Goal: Transaction & Acquisition: Purchase product/service

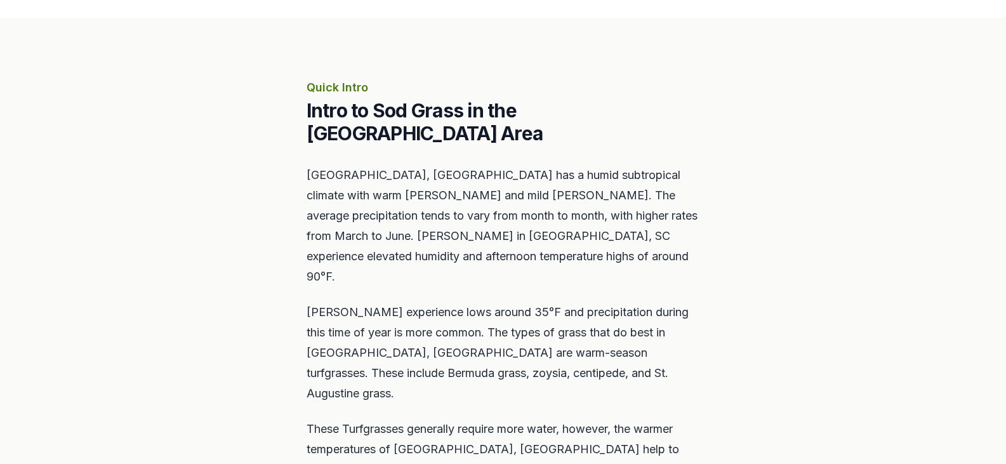
scroll to position [762, 0]
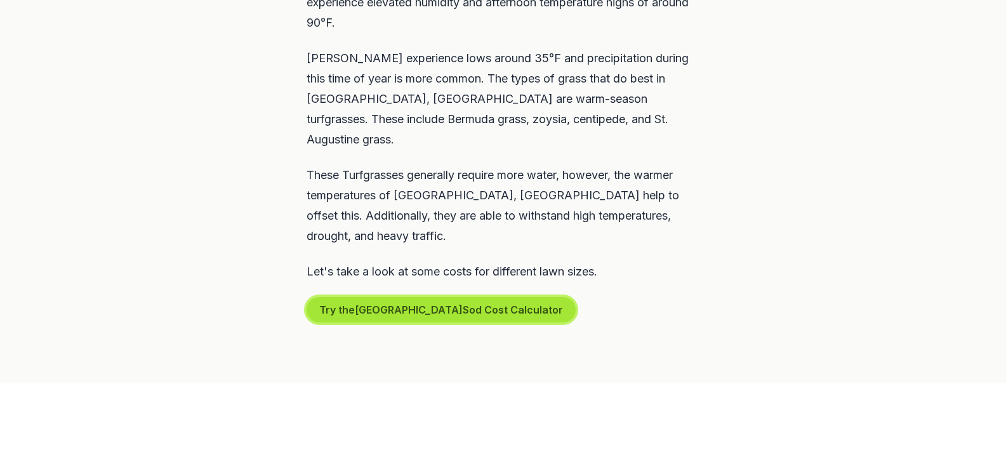
click at [454, 297] on button "Try the Greenville Sod Cost Calculator" at bounding box center [441, 309] width 269 height 25
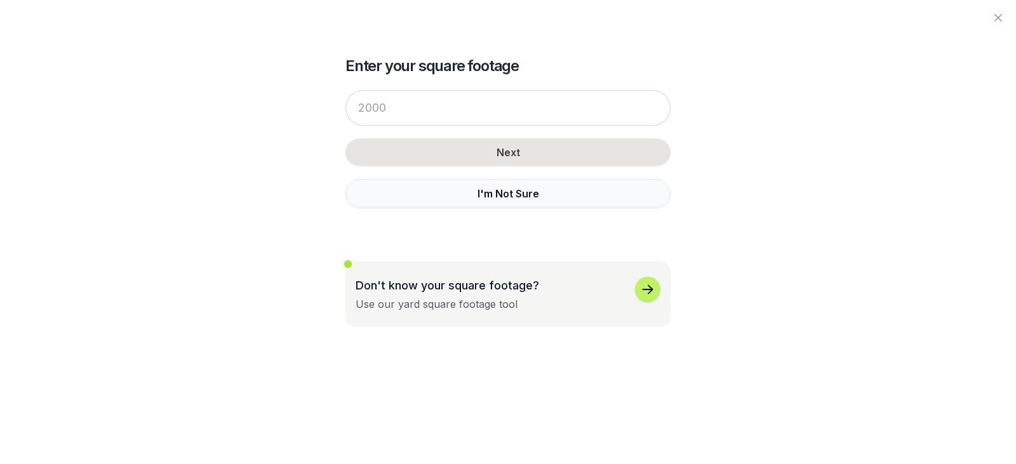
click at [493, 199] on button "I'm Not Sure" at bounding box center [507, 193] width 325 height 29
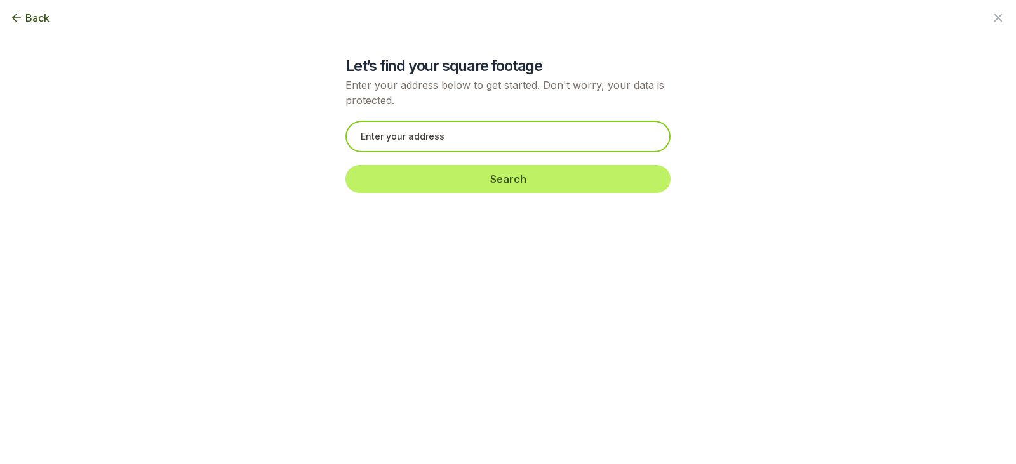
click at [446, 138] on input "text" at bounding box center [507, 137] width 325 height 32
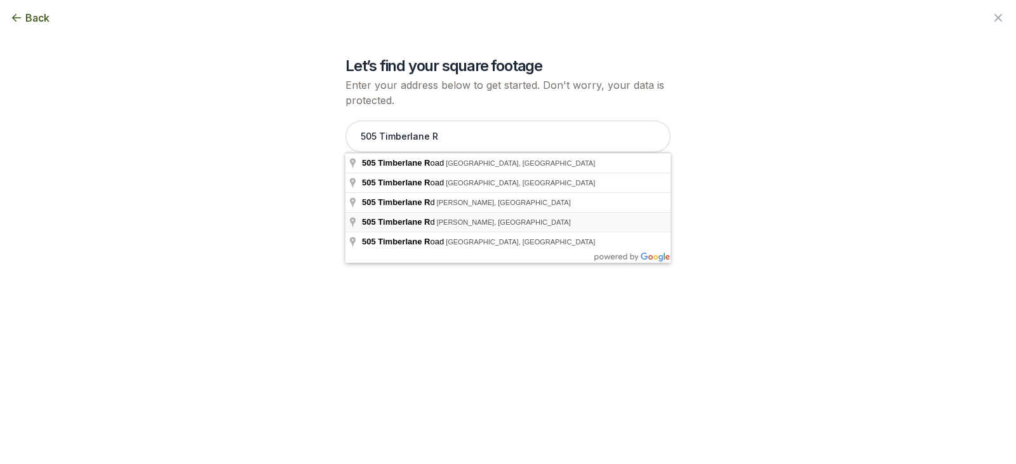
type input "[STREET_ADDRESS][PERSON_NAME]"
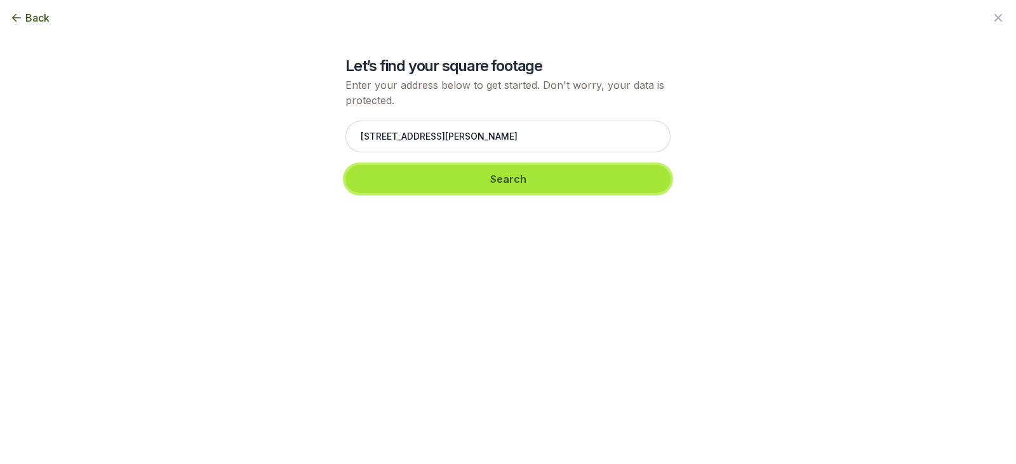
click at [517, 182] on button "Search" at bounding box center [507, 179] width 325 height 28
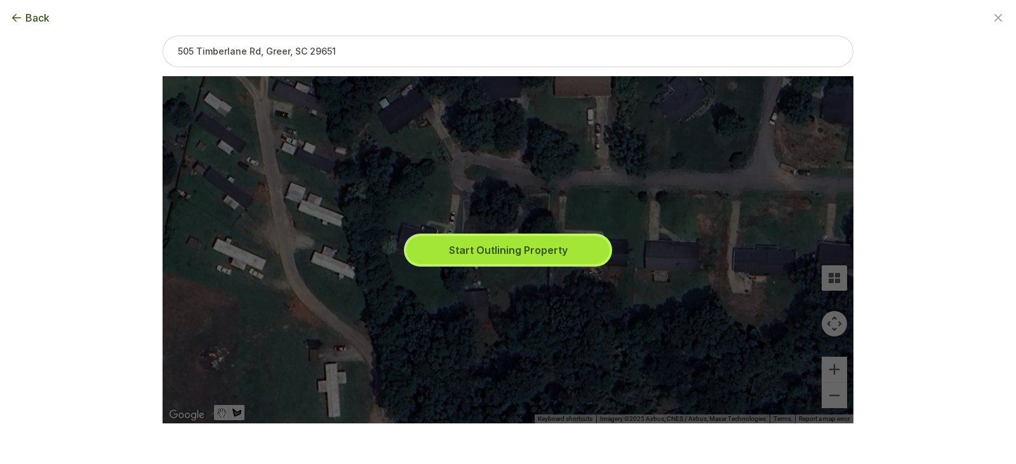
click at [536, 251] on button "Start Outlining Property" at bounding box center [507, 250] width 203 height 28
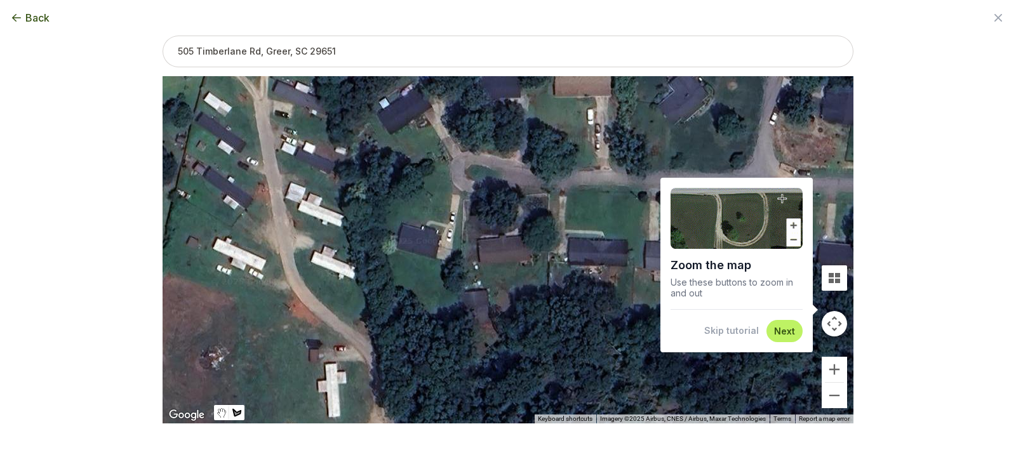
click at [739, 333] on button "Skip tutorial" at bounding box center [731, 330] width 55 height 13
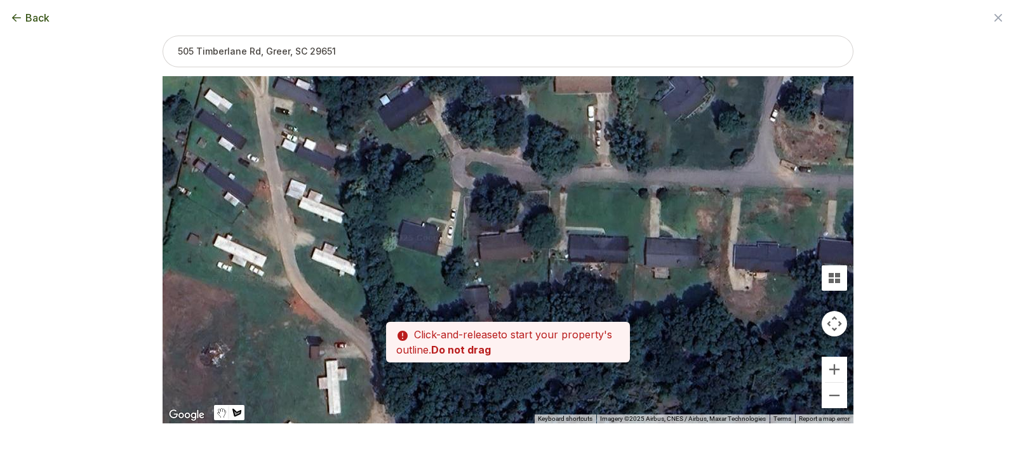
click at [542, 263] on div at bounding box center [507, 250] width 691 height 347
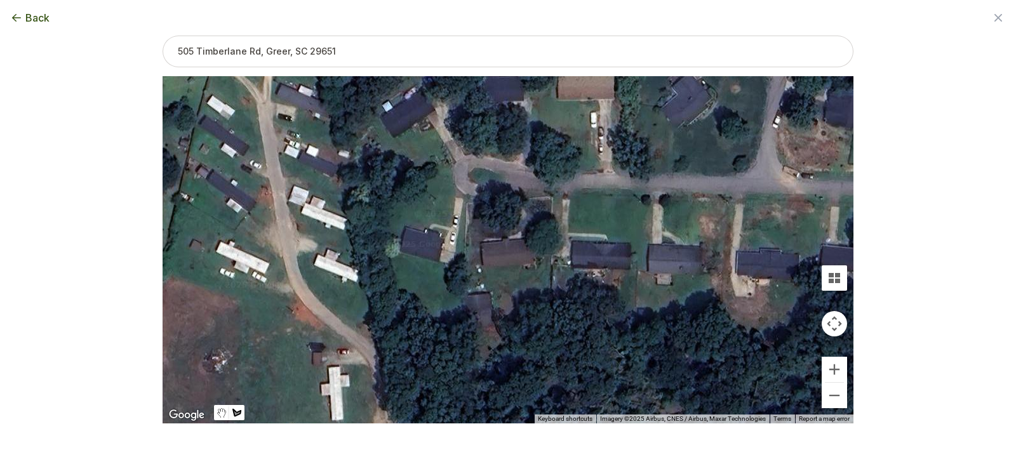
drag, startPoint x: 479, startPoint y: 262, endPoint x: 483, endPoint y: 270, distance: 9.1
click at [482, 270] on div at bounding box center [507, 250] width 691 height 347
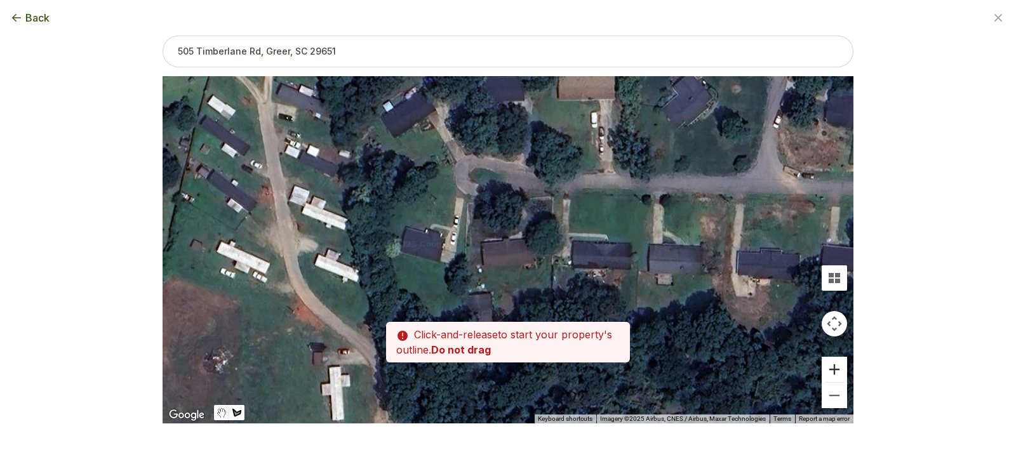
click at [837, 371] on button "Zoom in" at bounding box center [833, 369] width 25 height 25
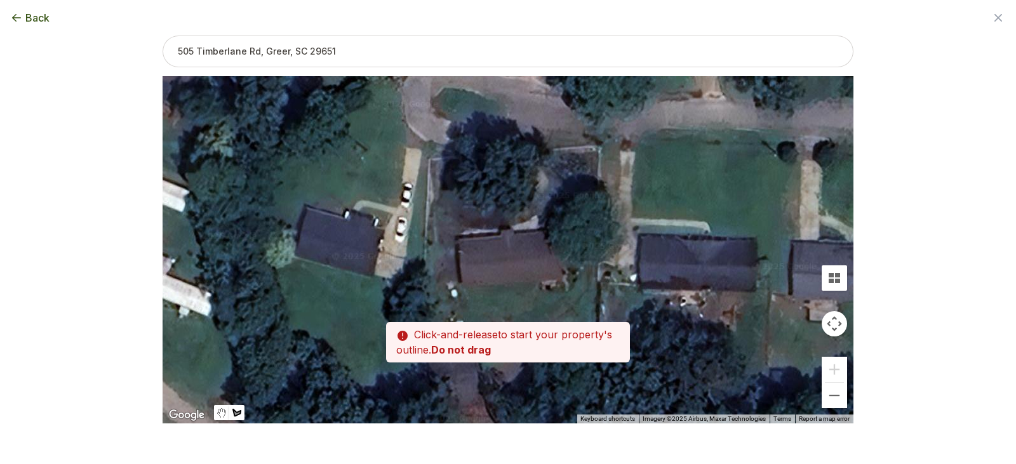
click at [465, 291] on div at bounding box center [507, 250] width 691 height 347
click at [467, 290] on div at bounding box center [507, 250] width 691 height 347
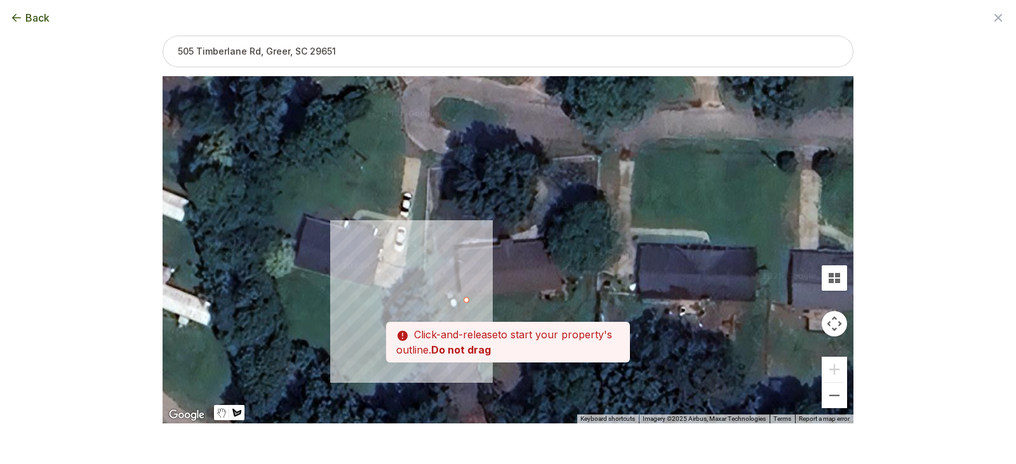
drag, startPoint x: 468, startPoint y: 290, endPoint x: 467, endPoint y: 301, distance: 10.8
click at [467, 301] on div at bounding box center [507, 250] width 691 height 347
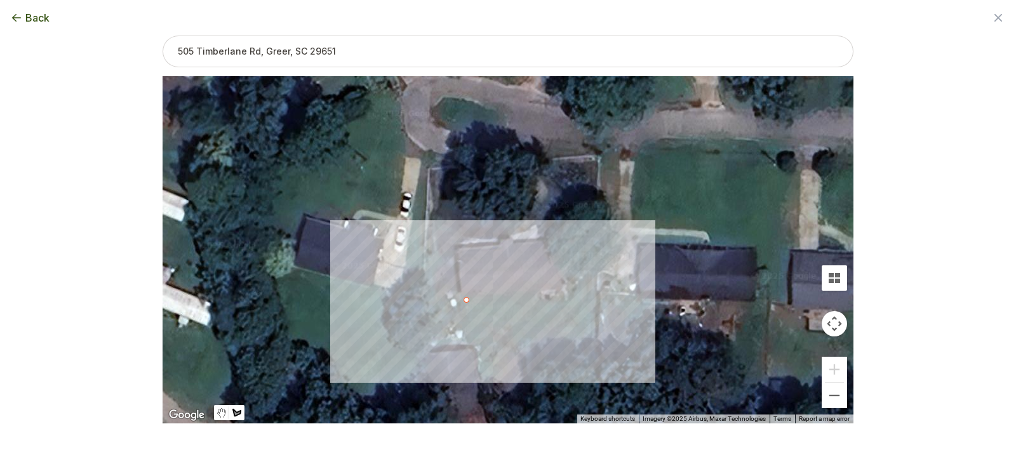
click at [591, 303] on div at bounding box center [507, 250] width 691 height 347
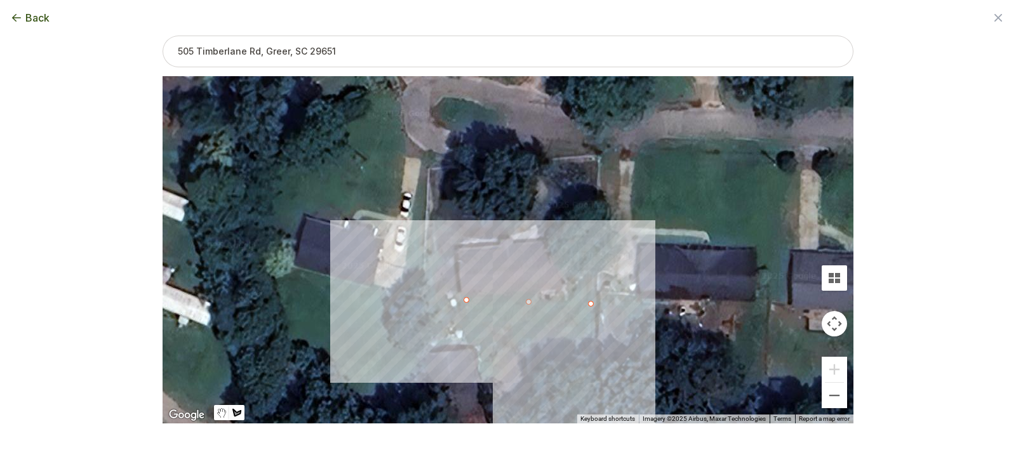
click at [590, 405] on div at bounding box center [507, 250] width 691 height 347
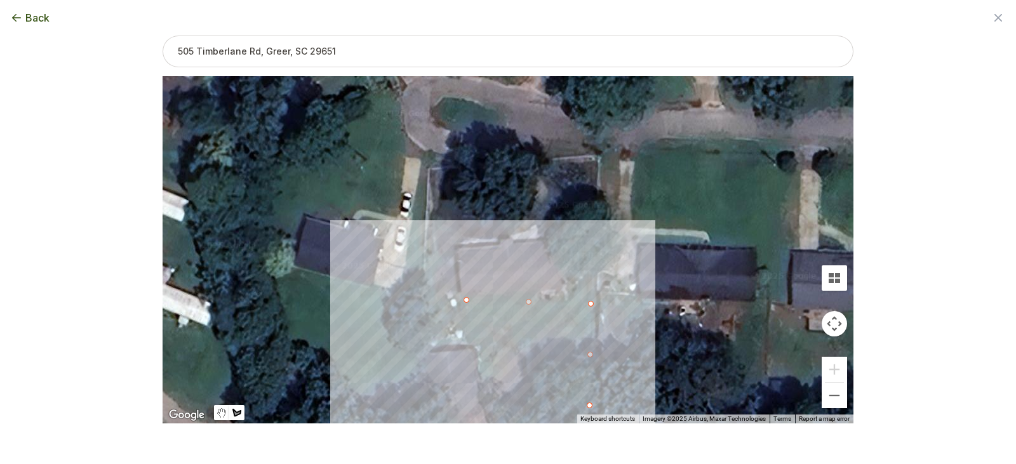
click at [486, 419] on div at bounding box center [507, 250] width 691 height 347
click at [588, 408] on div at bounding box center [507, 250] width 691 height 347
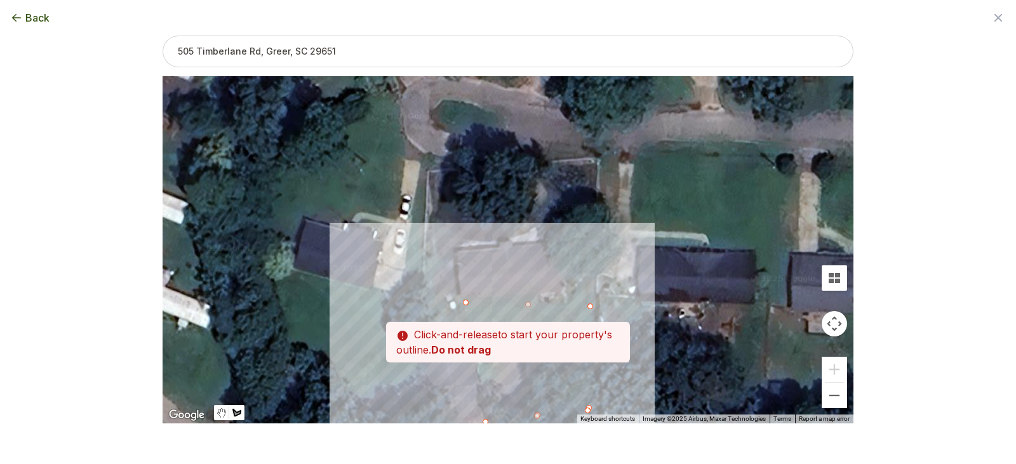
click at [588, 411] on div at bounding box center [507, 250] width 691 height 347
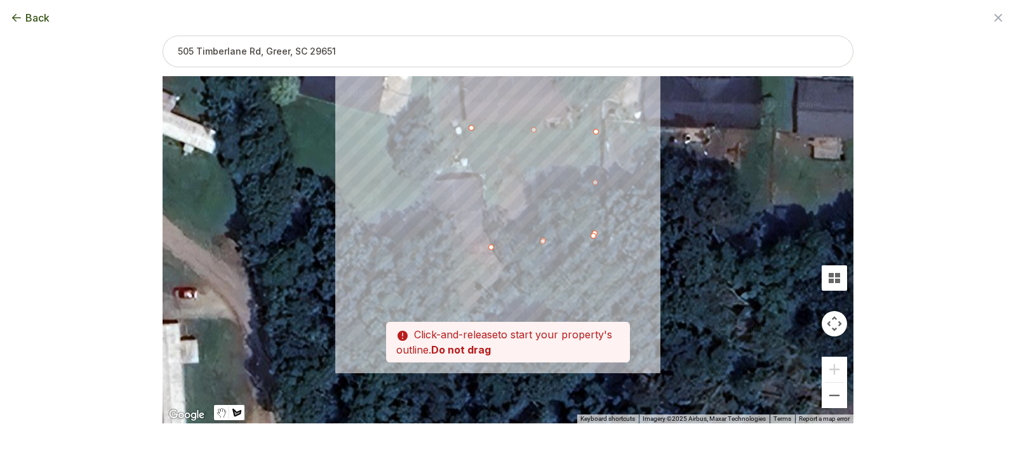
drag, startPoint x: 555, startPoint y: 309, endPoint x: 560, endPoint y: 134, distance: 175.3
click at [560, 134] on div at bounding box center [507, 250] width 691 height 347
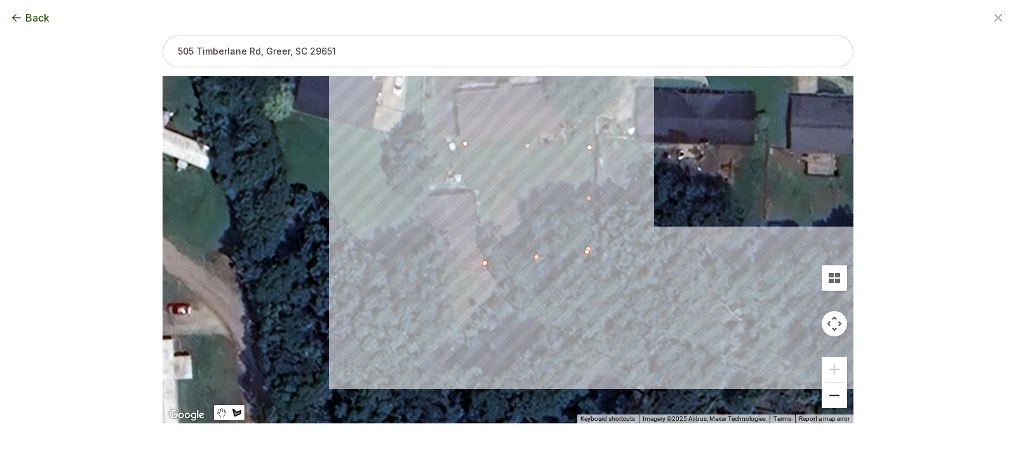
click at [832, 392] on button "Zoom out" at bounding box center [833, 395] width 25 height 25
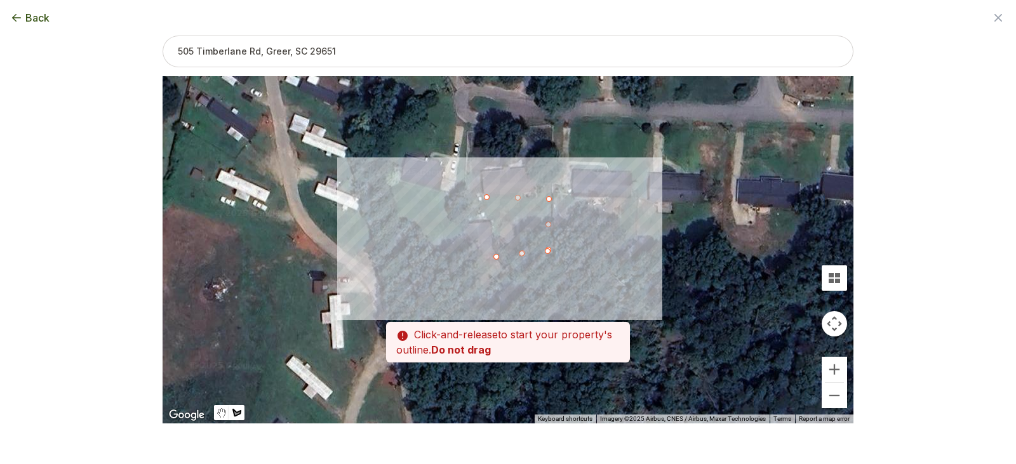
click at [485, 198] on div at bounding box center [507, 250] width 691 height 347
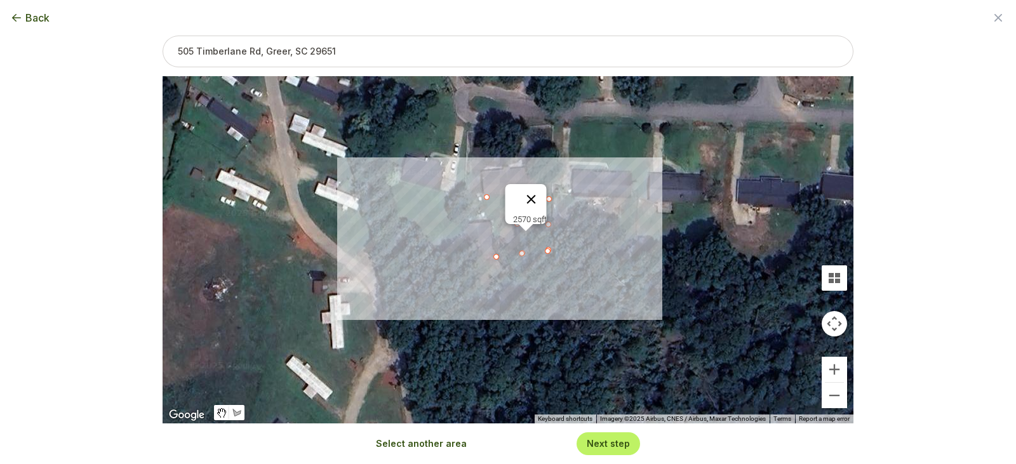
click at [537, 195] on button "Close" at bounding box center [531, 199] width 30 height 30
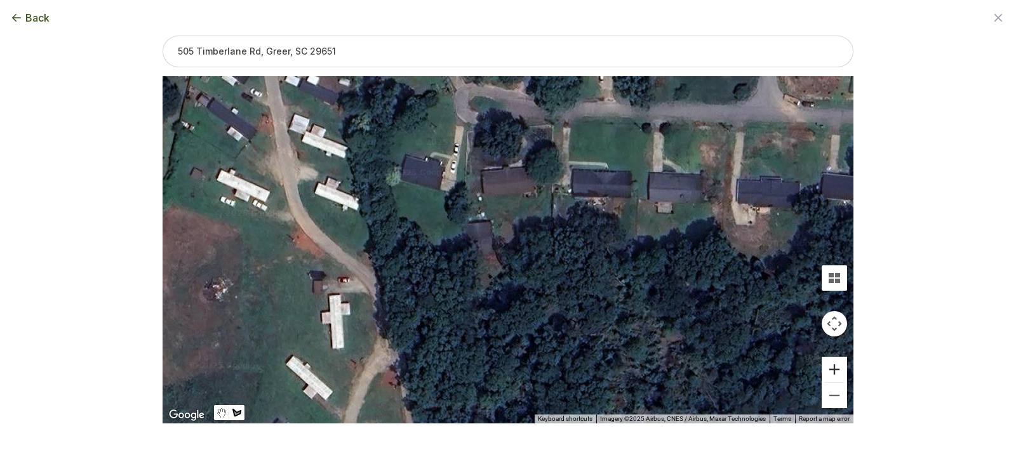
click at [833, 366] on button "Zoom in" at bounding box center [833, 369] width 25 height 25
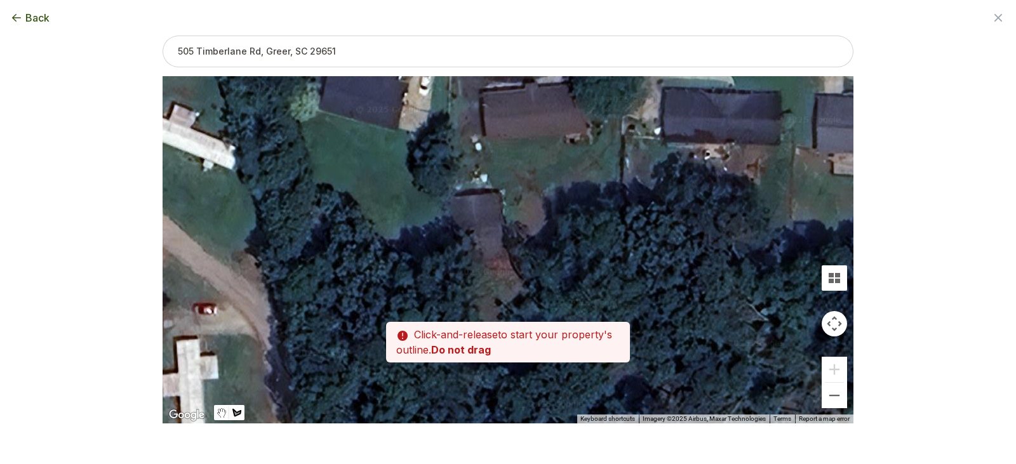
drag, startPoint x: 487, startPoint y: 257, endPoint x: 515, endPoint y: 256, distance: 27.9
click at [515, 256] on div at bounding box center [507, 249] width 691 height 347
click at [515, 257] on div at bounding box center [507, 249] width 691 height 347
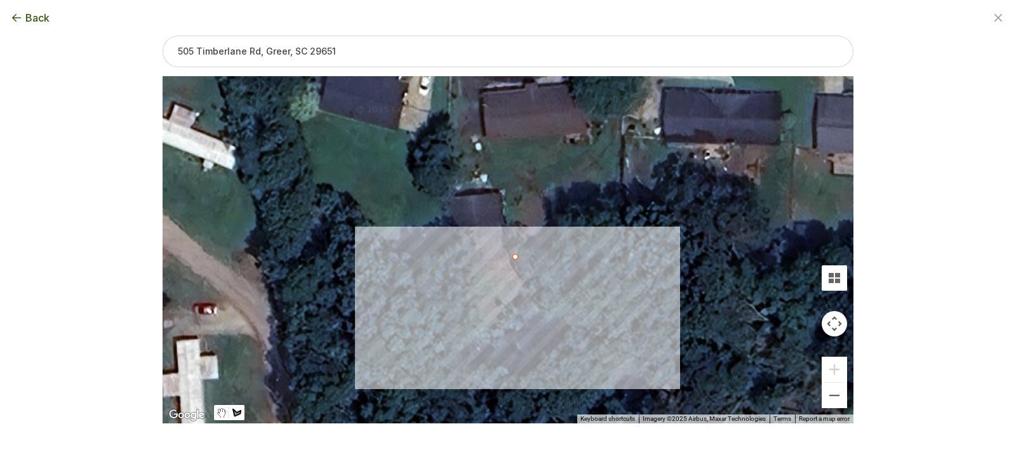
click at [620, 254] on div at bounding box center [507, 249] width 691 height 347
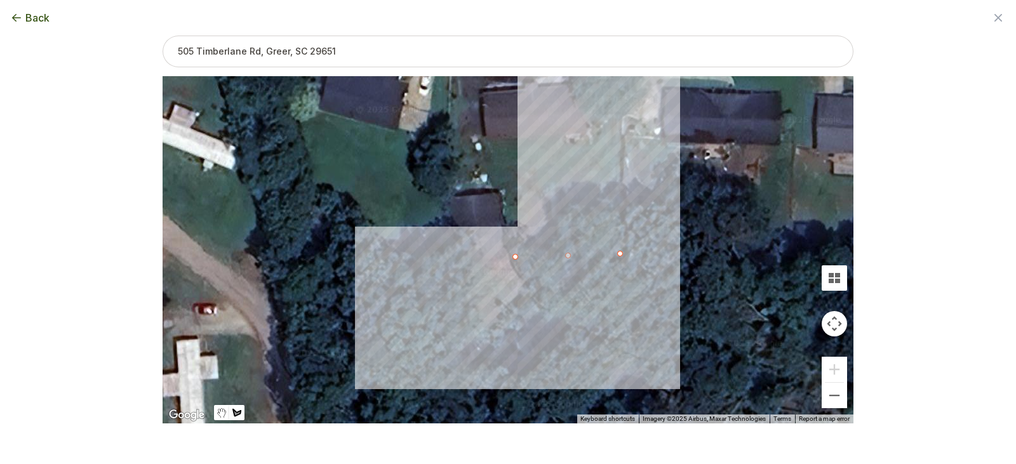
click at [616, 93] on div at bounding box center [507, 249] width 691 height 347
click at [596, 95] on div at bounding box center [507, 249] width 691 height 347
click at [599, 145] on div at bounding box center [507, 249] width 691 height 347
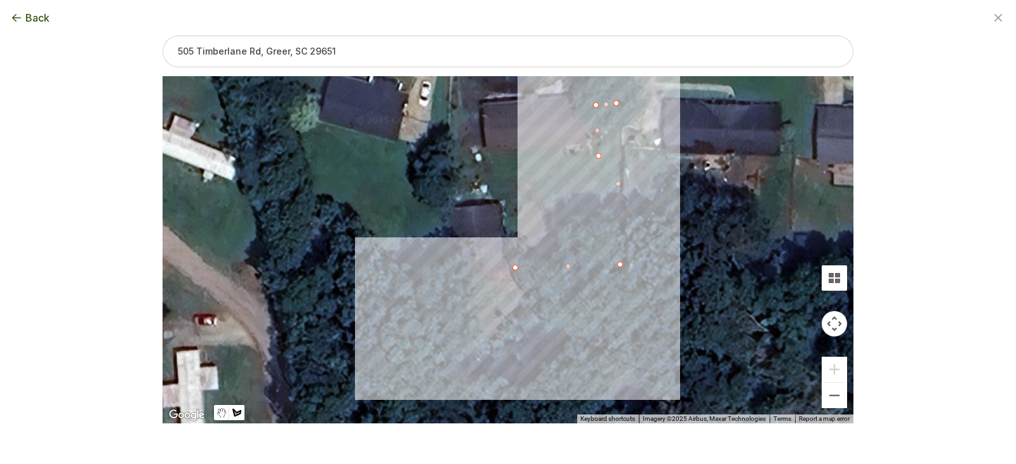
drag, startPoint x: 599, startPoint y: 141, endPoint x: 597, endPoint y: 152, distance: 11.5
click at [597, 152] on div at bounding box center [507, 249] width 691 height 347
click at [598, 175] on div at bounding box center [507, 249] width 691 height 347
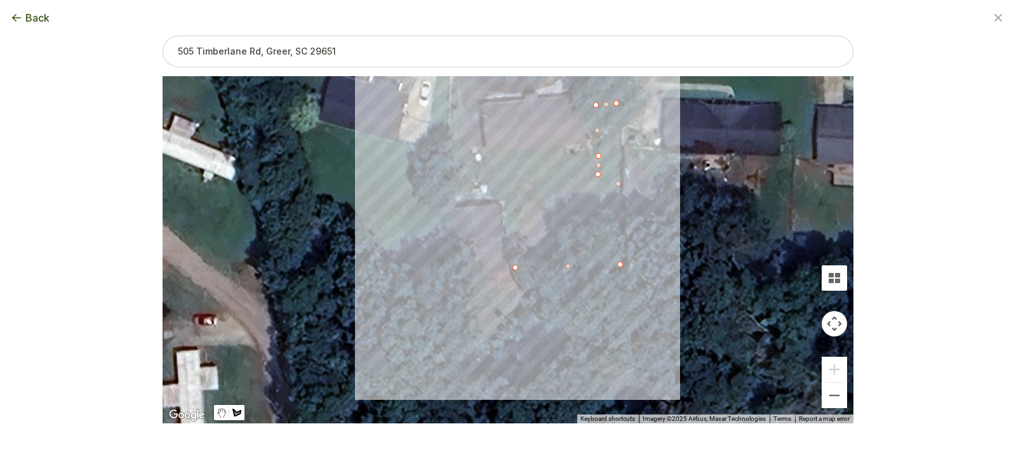
click at [484, 175] on div at bounding box center [507, 249] width 691 height 347
click at [479, 105] on div at bounding box center [507, 249] width 691 height 347
click at [460, 106] on div at bounding box center [507, 249] width 691 height 347
click at [460, 194] on div at bounding box center [507, 249] width 691 height 347
click at [507, 195] on div at bounding box center [507, 249] width 691 height 347
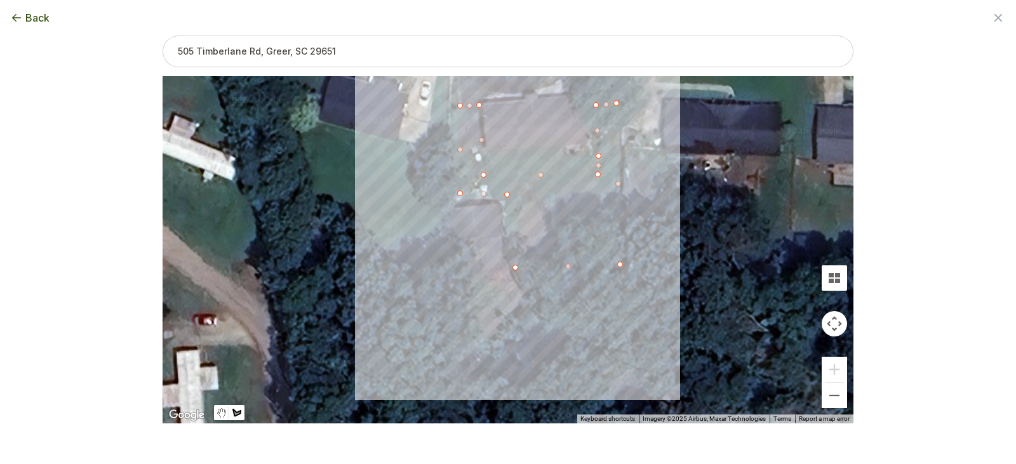
click at [508, 268] on div at bounding box center [507, 249] width 691 height 347
click at [568, 267] on div at bounding box center [507, 249] width 691 height 347
click at [568, 248] on div at bounding box center [507, 249] width 691 height 347
click at [609, 248] on div at bounding box center [507, 249] width 691 height 347
click at [546, 247] on div at bounding box center [507, 249] width 691 height 347
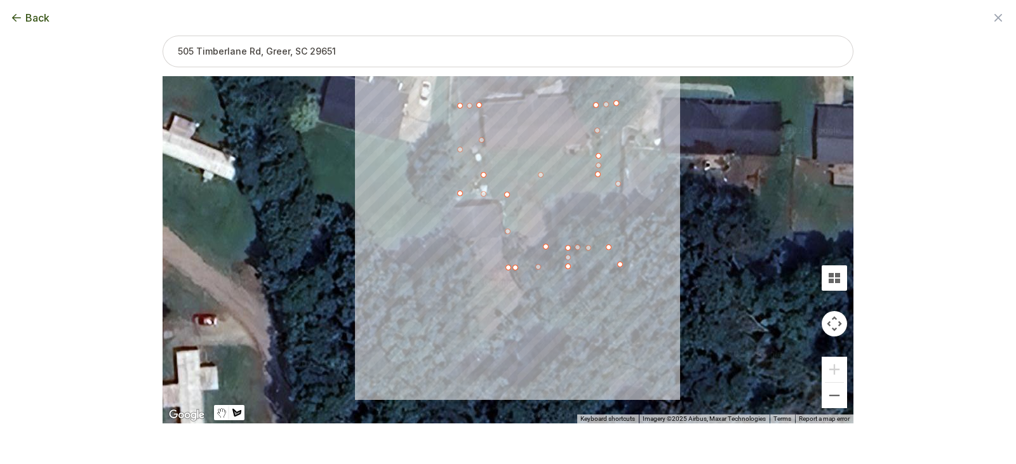
click at [545, 176] on div at bounding box center [507, 249] width 691 height 347
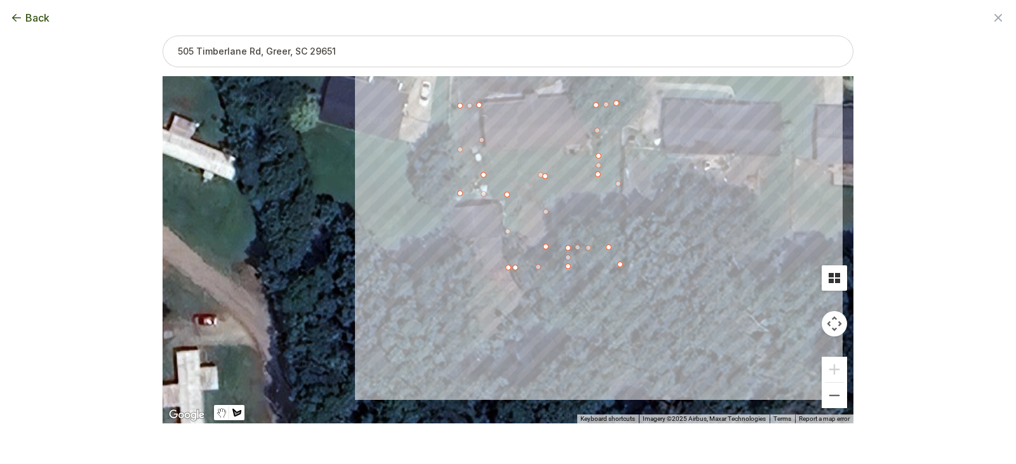
click at [829, 278] on button "Tilt map" at bounding box center [833, 277] width 25 height 25
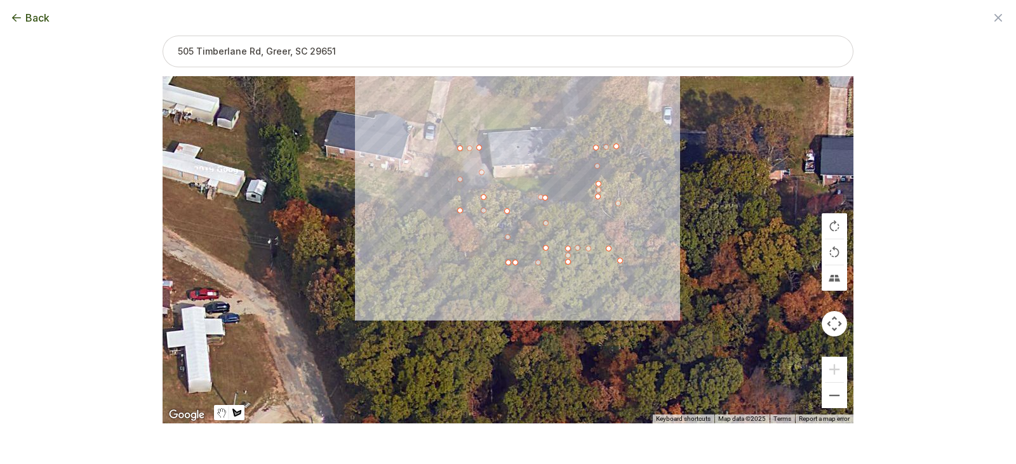
click at [545, 198] on div at bounding box center [507, 250] width 691 height 347
type input "6328"
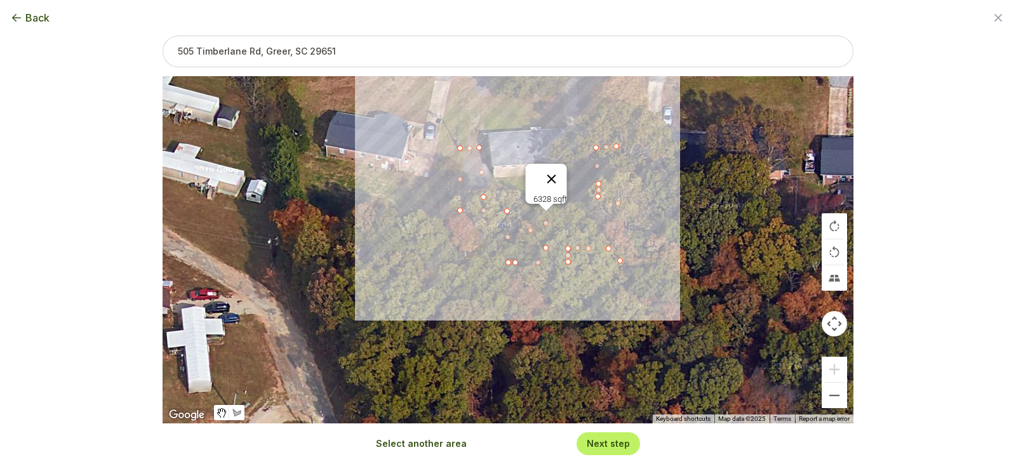
click at [557, 170] on button "Close" at bounding box center [551, 179] width 30 height 30
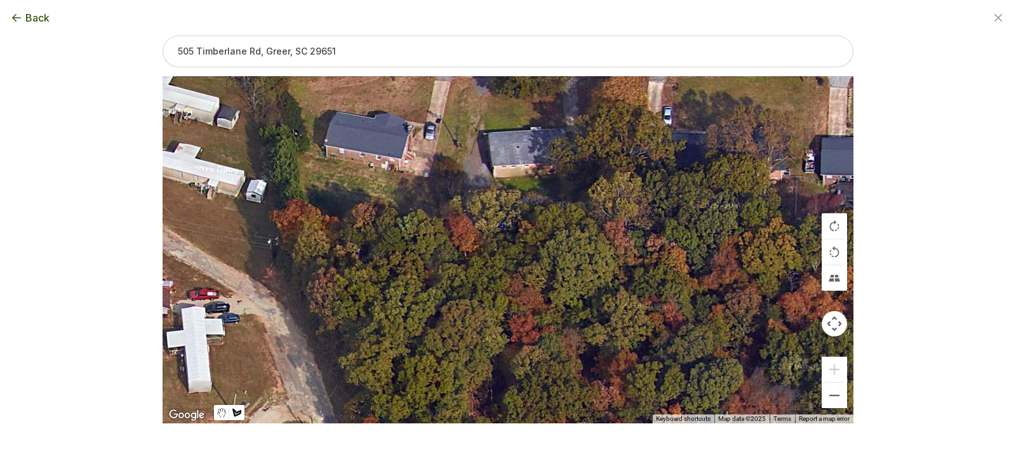
click at [998, 15] on icon "button" at bounding box center [997, 17] width 15 height 15
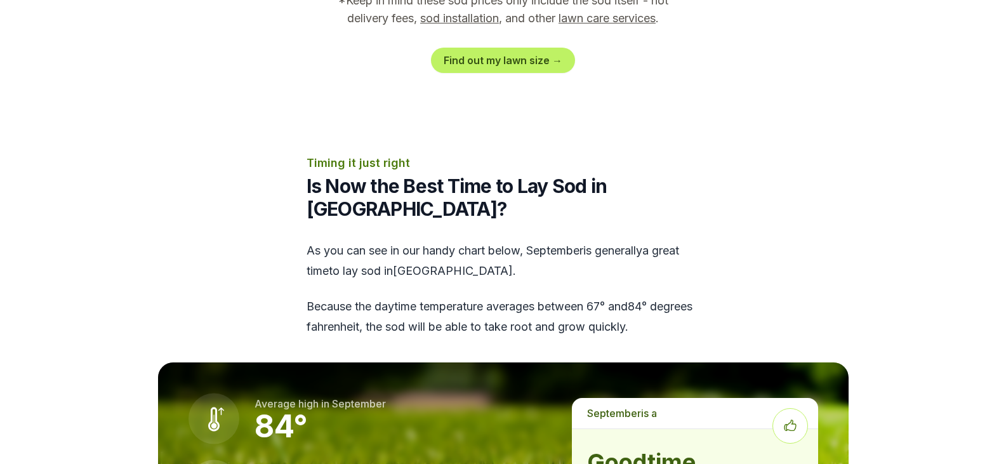
scroll to position [1650, 0]
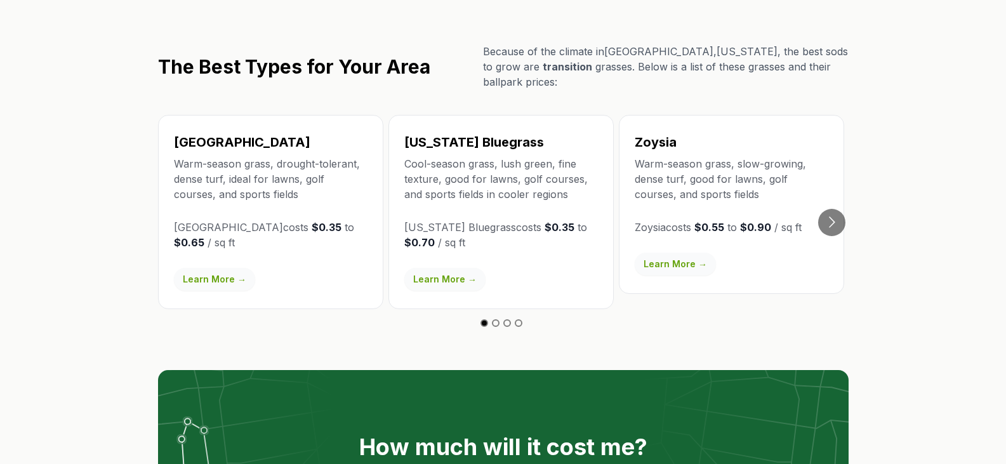
scroll to position [2222, 0]
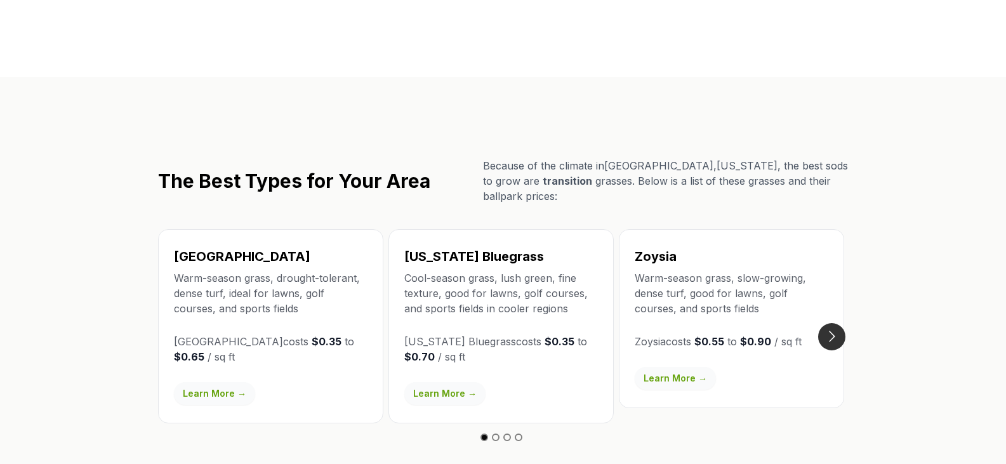
click at [826, 323] on button "Go to next slide" at bounding box center [831, 336] width 27 height 27
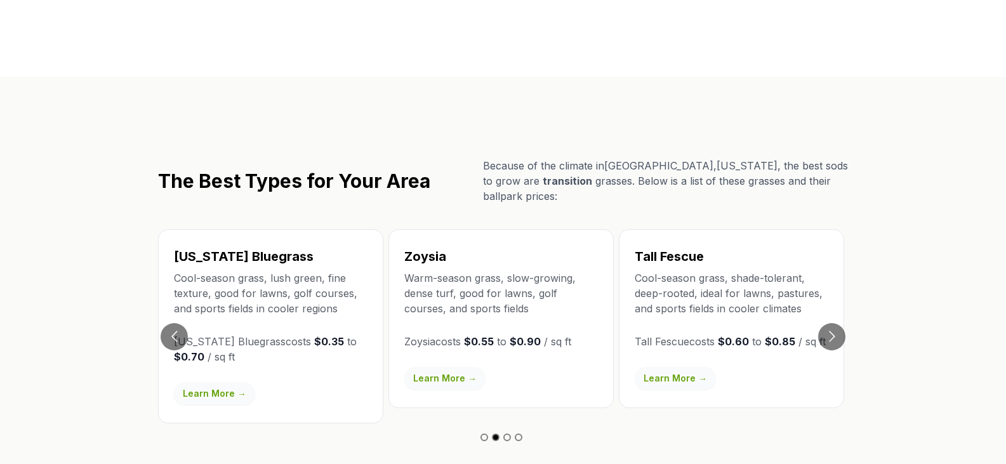
click at [675, 367] on link "Learn More →" at bounding box center [675, 378] width 81 height 23
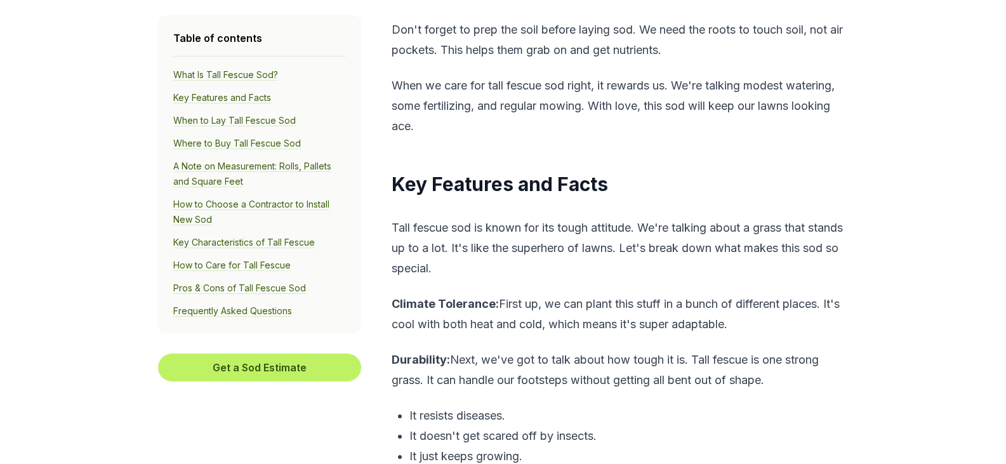
scroll to position [1714, 0]
